Goal: Information Seeking & Learning: Check status

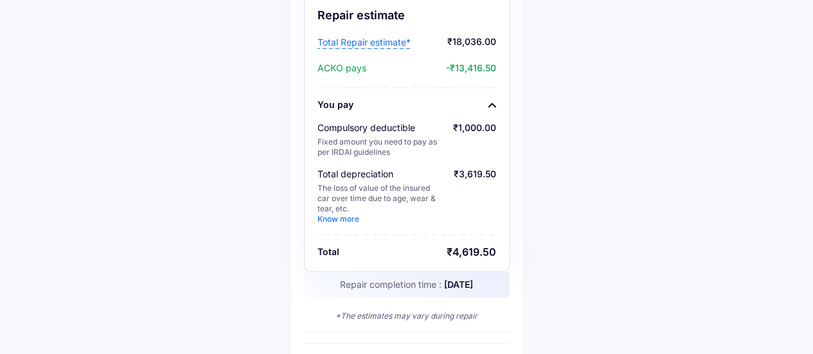
scroll to position [195, 0]
drag, startPoint x: 453, startPoint y: 239, endPoint x: 498, endPoint y: 235, distance: 45.2
click at [498, 235] on div "Repair estimate Total Repair estimate* ₹18,036.00 ACKO pays -₹13,416.50 You pay…" at bounding box center [407, 107] width 206 height 328
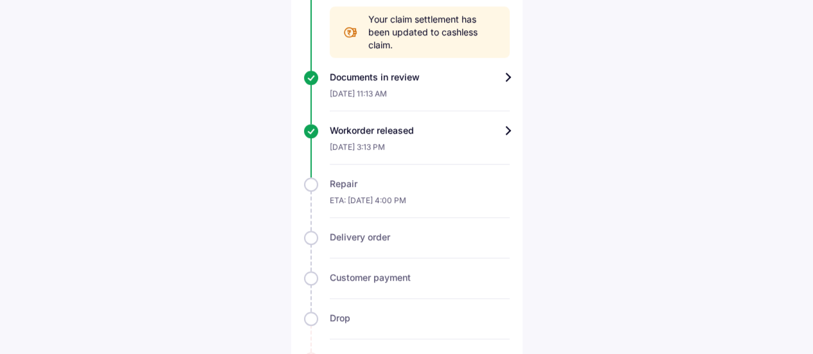
scroll to position [807, 0]
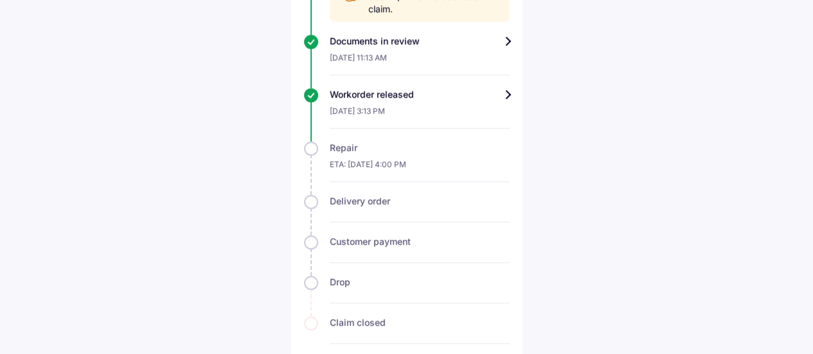
click at [422, 141] on div "Repair" at bounding box center [420, 147] width 180 height 13
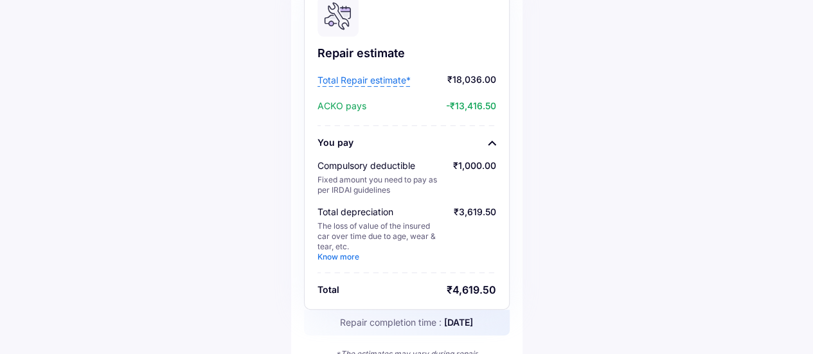
scroll to position [0, 0]
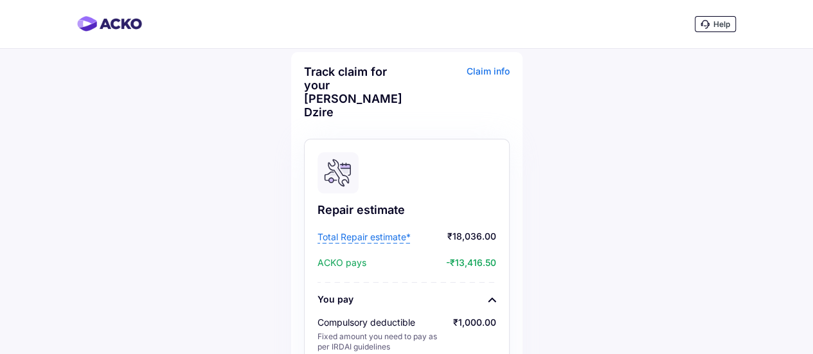
click at [386, 231] on span "Total Repair estimate*" at bounding box center [364, 237] width 93 height 13
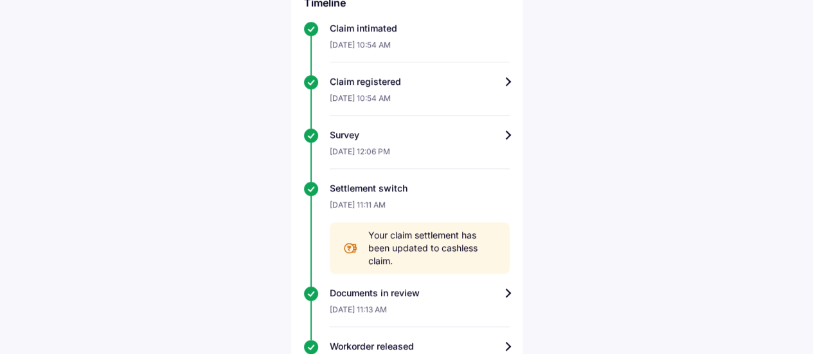
scroll to position [556, 0]
click at [350, 181] on div "Settlement switch" at bounding box center [420, 187] width 180 height 13
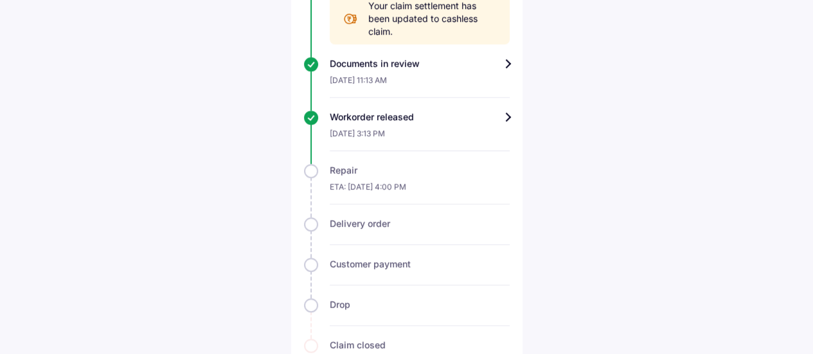
scroll to position [807, 0]
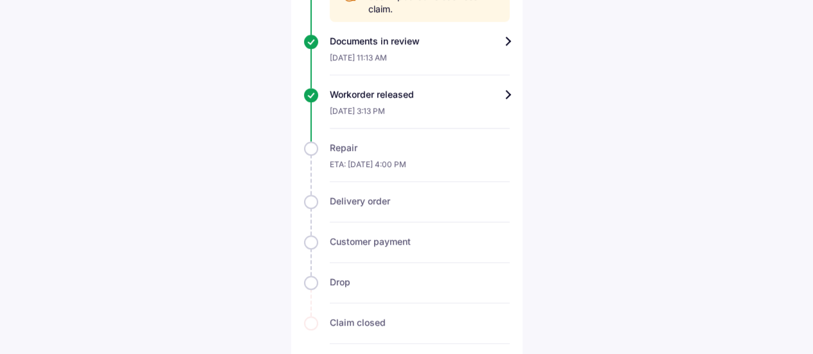
click at [357, 88] on div "Workorder released" at bounding box center [420, 94] width 180 height 13
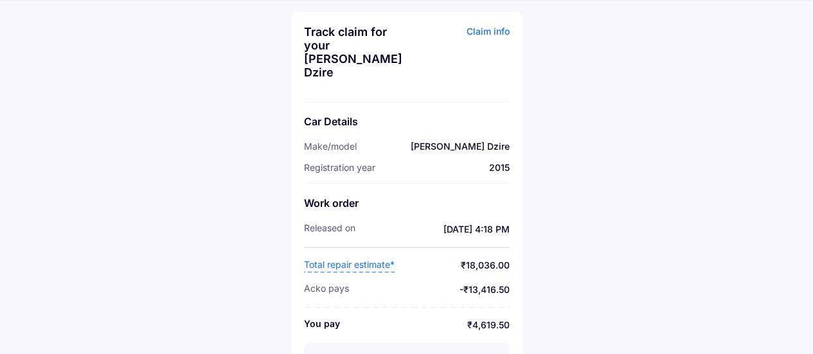
scroll to position [96, 0]
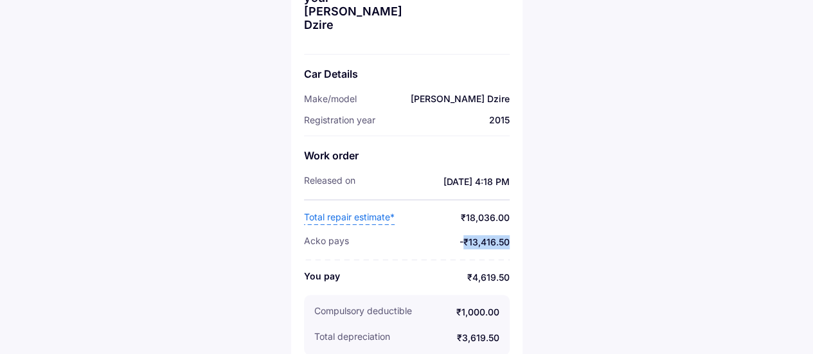
drag, startPoint x: 465, startPoint y: 231, endPoint x: 548, endPoint y: 229, distance: 82.9
click at [548, 229] on div "Help Track claim for your Maruti Swift Dzire Claim info Car Details Make/model …" at bounding box center [406, 136] width 813 height 464
click at [453, 199] on hr at bounding box center [407, 199] width 206 height 1
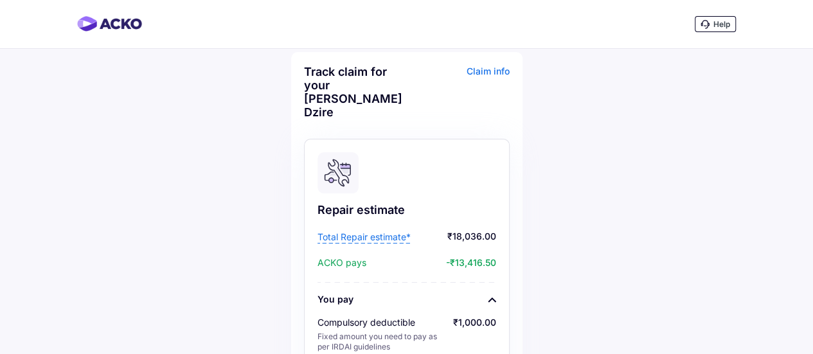
click at [474, 68] on div "Claim info" at bounding box center [460, 97] width 100 height 64
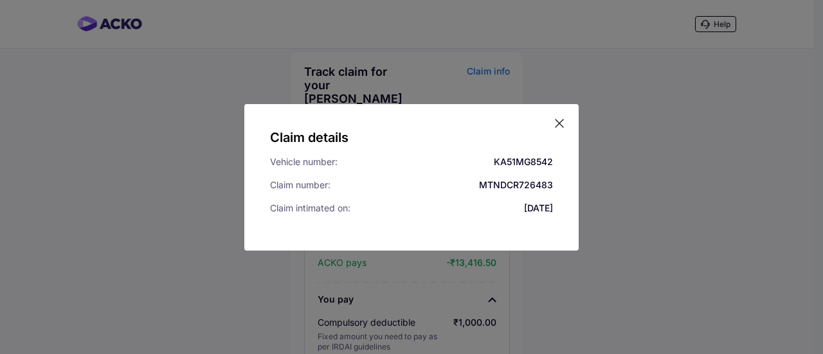
click at [560, 123] on icon at bounding box center [559, 124] width 8 height 8
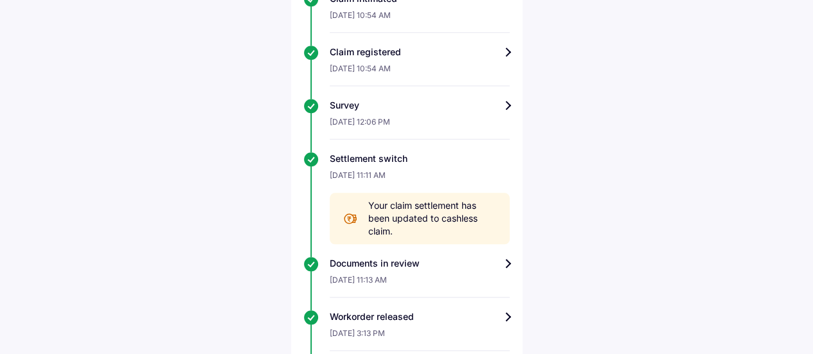
scroll to position [584, 0]
drag, startPoint x: 370, startPoint y: 190, endPoint x: 397, endPoint y: 220, distance: 40.1
click at [397, 220] on span "Your claim settlement has been updated to cashless claim." at bounding box center [432, 219] width 129 height 39
drag, startPoint x: 369, startPoint y: 190, endPoint x: 400, endPoint y: 219, distance: 41.9
click at [400, 219] on span "Your claim settlement has been updated to cashless claim." at bounding box center [432, 219] width 129 height 39
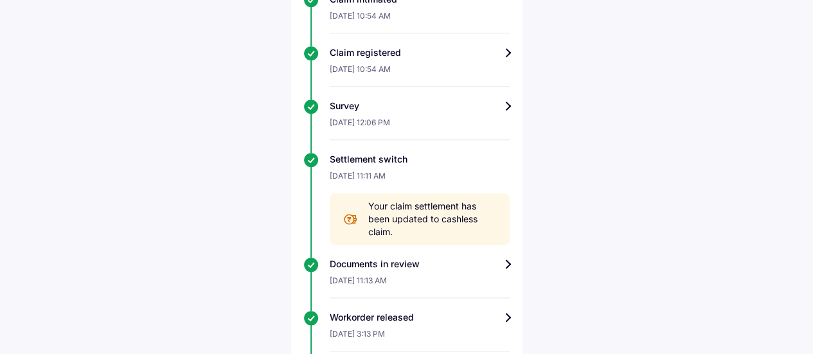
click at [400, 219] on span "Your claim settlement has been updated to cashless claim." at bounding box center [432, 219] width 129 height 39
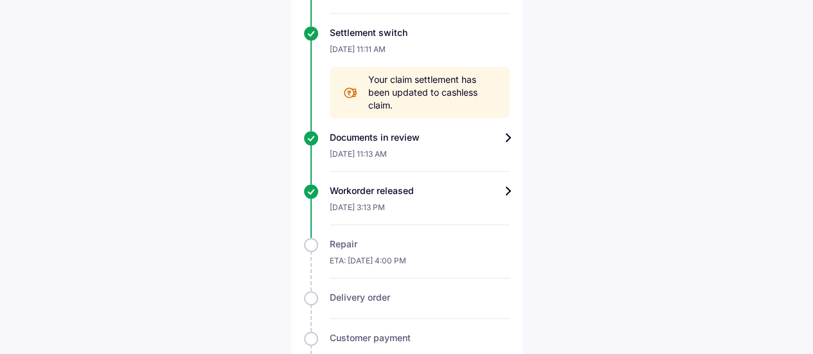
scroll to position [727, 0]
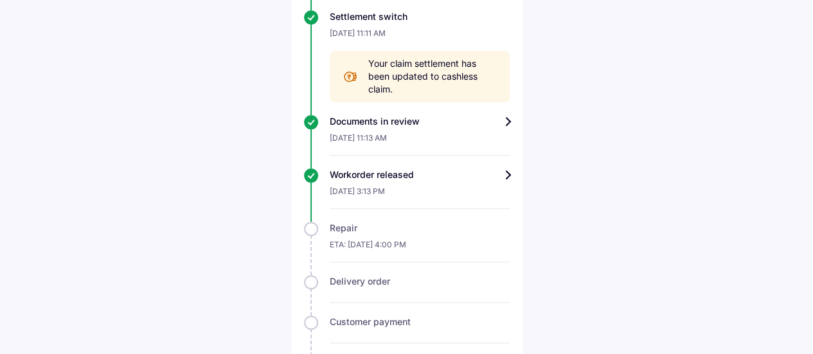
drag, startPoint x: 329, startPoint y: 215, endPoint x: 445, endPoint y: 237, distance: 117.8
click at [445, 237] on div "Repair ETA: [DATE] 4:00 PM" at bounding box center [407, 242] width 206 height 40
click at [445, 237] on div "ETA: [DATE] 4:00 PM" at bounding box center [420, 249] width 180 height 28
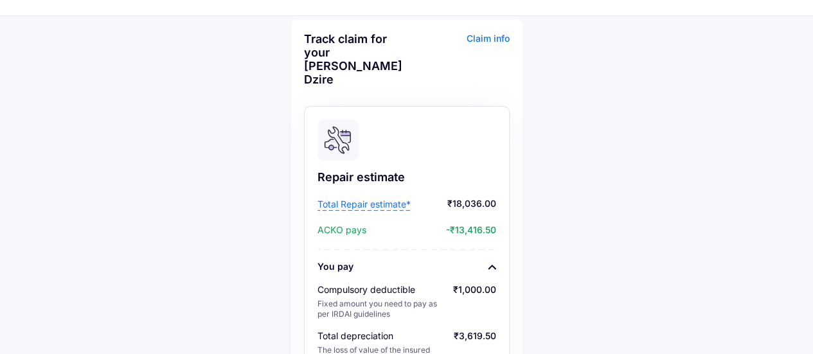
scroll to position [0, 0]
